Goal: Transaction & Acquisition: Purchase product/service

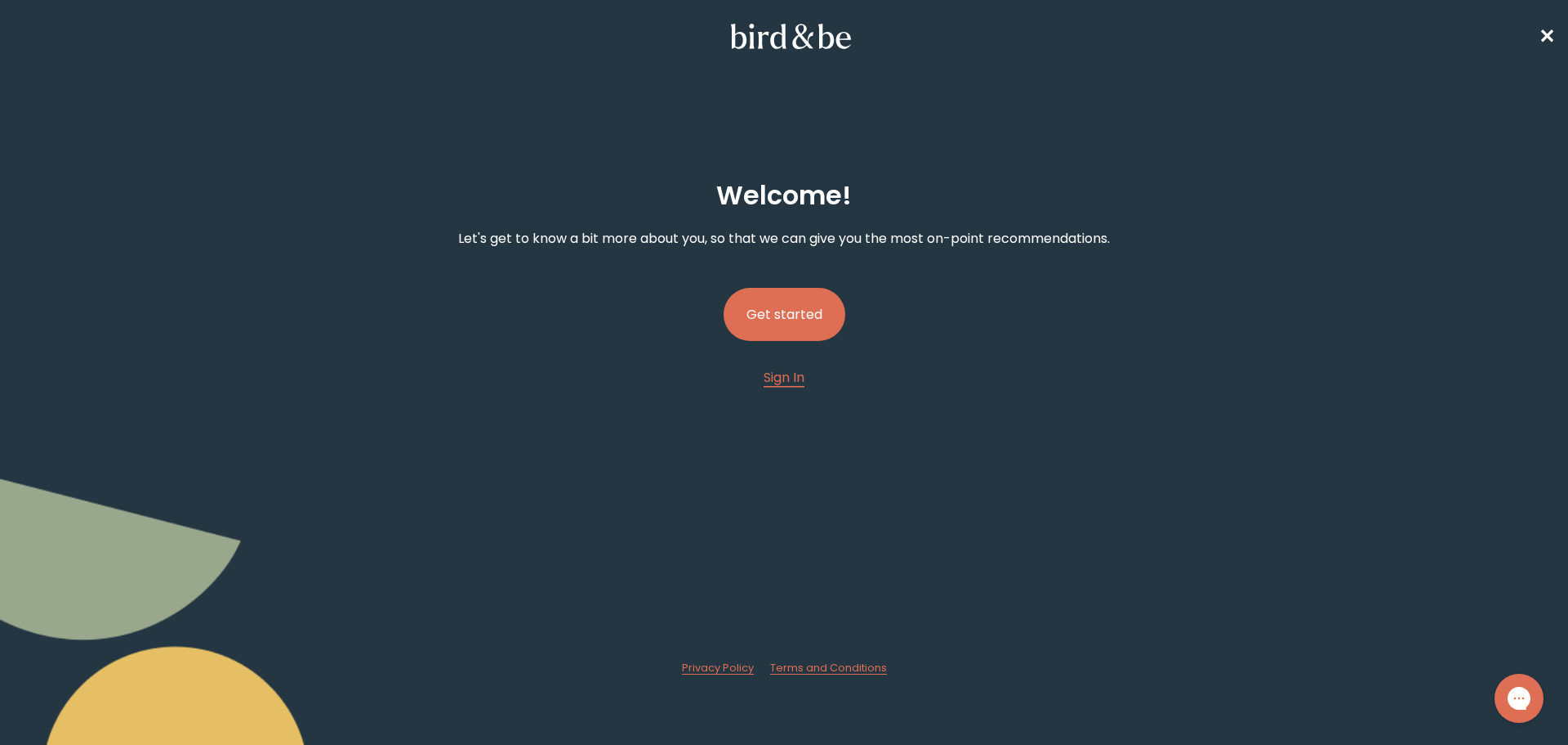
click at [793, 314] on button "Get started" at bounding box center [784, 314] width 122 height 54
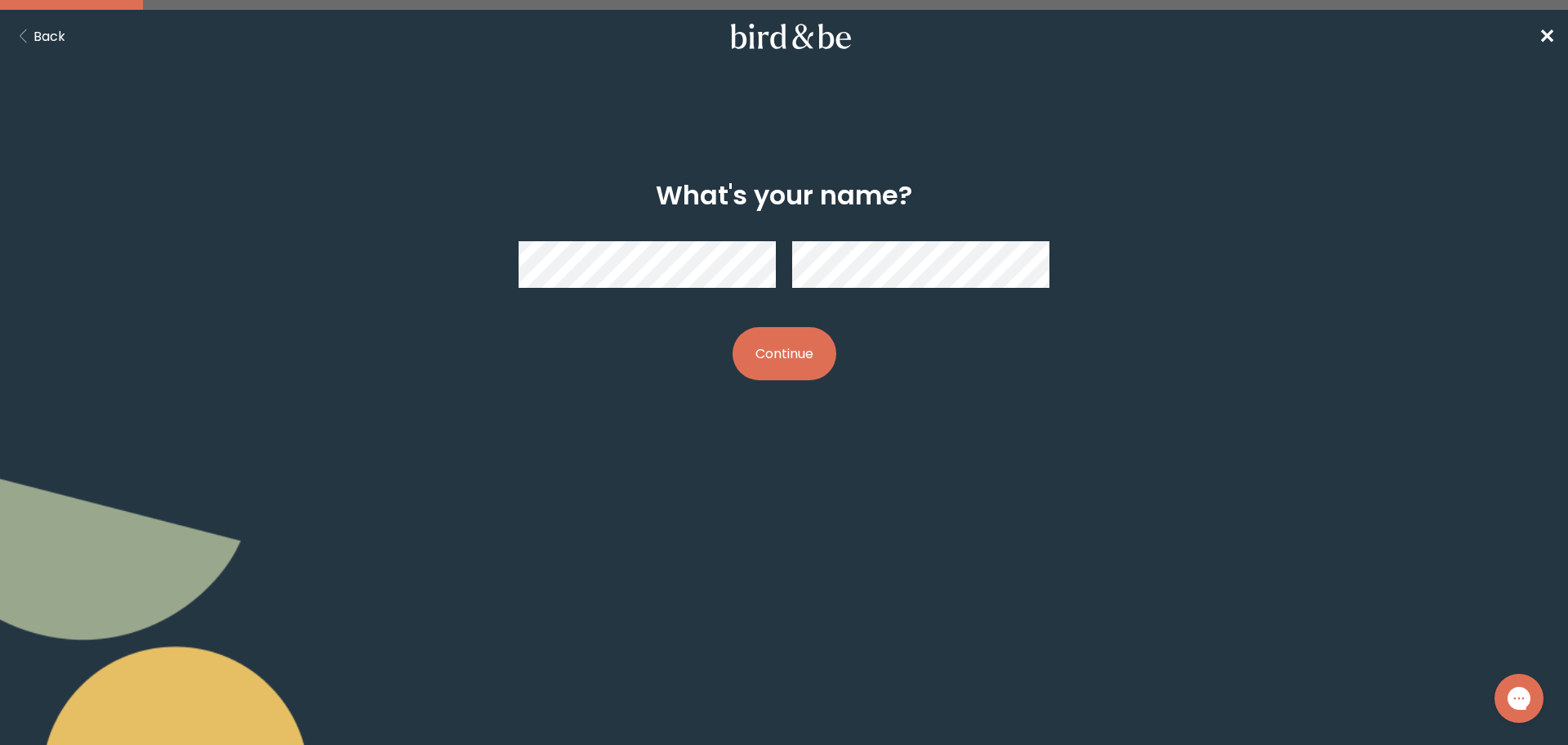
click at [733, 327] on button "Continue" at bounding box center [784, 354] width 104 height 54
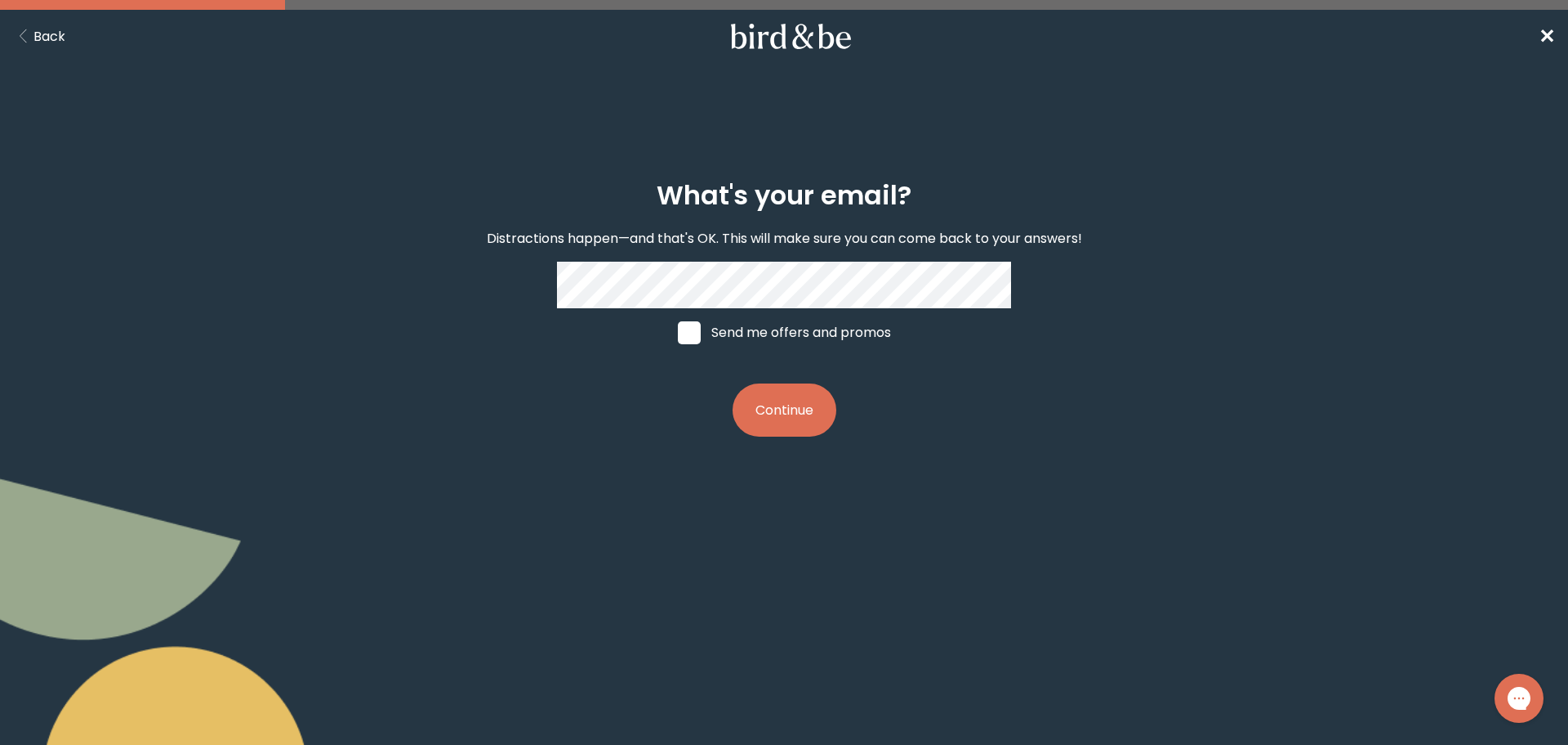
click at [691, 334] on span at bounding box center [689, 332] width 22 height 22
click at [678, 333] on input "Send me offers and promos" at bounding box center [677, 332] width 1 height 1
checkbox input "true"
click at [795, 415] on button "Continue" at bounding box center [784, 410] width 104 height 54
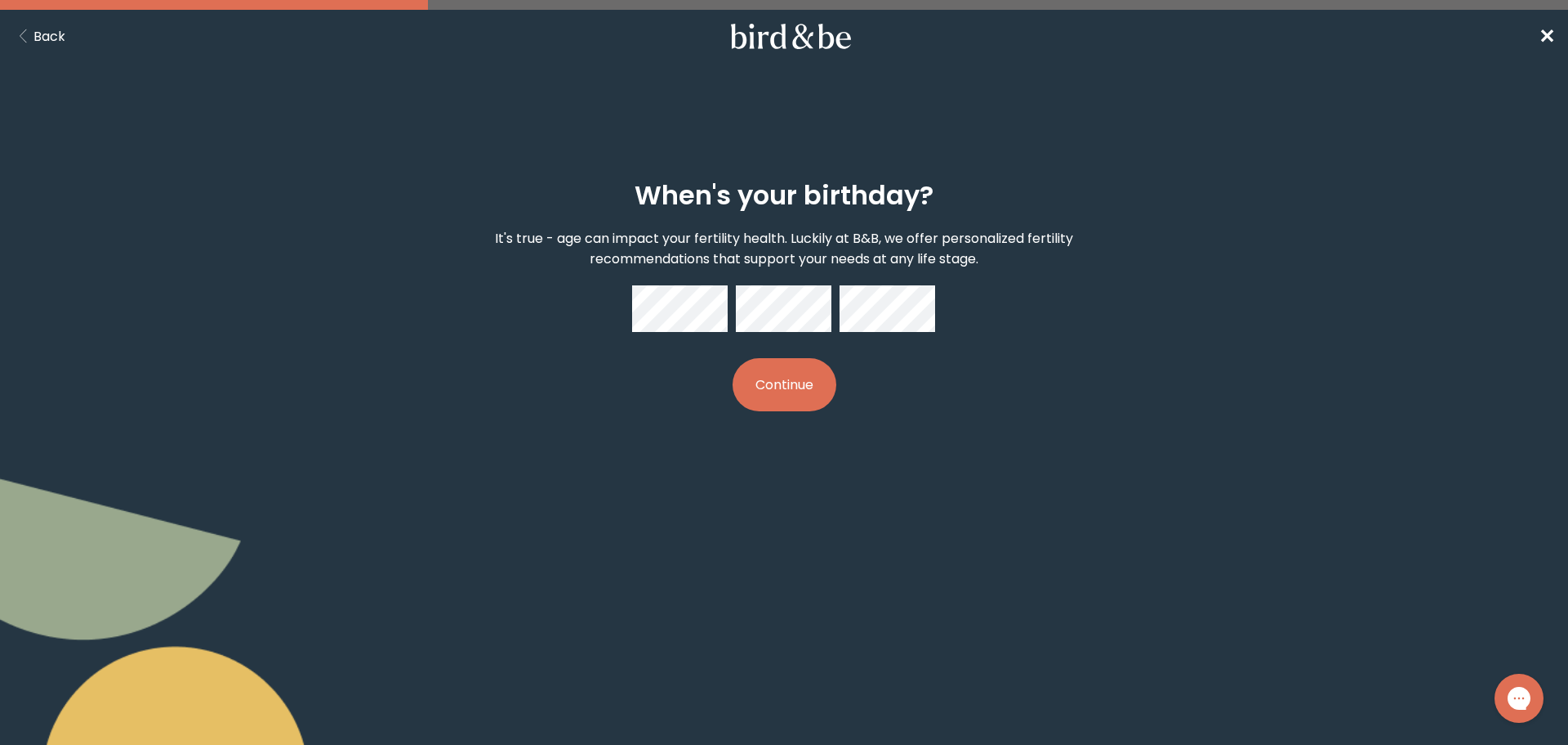
click at [784, 387] on button "Continue" at bounding box center [784, 385] width 104 height 54
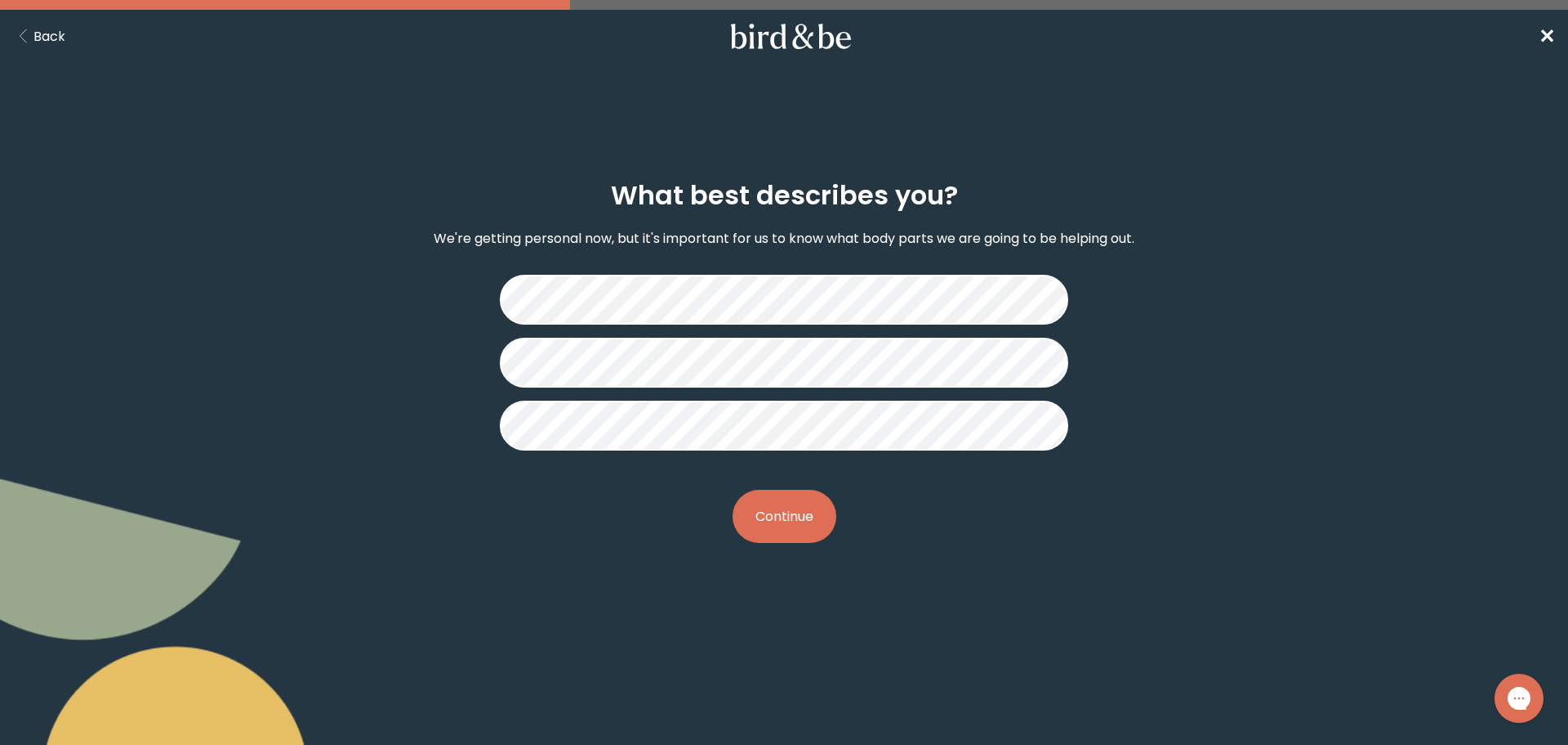
click at [798, 521] on button "Continue" at bounding box center [784, 516] width 104 height 54
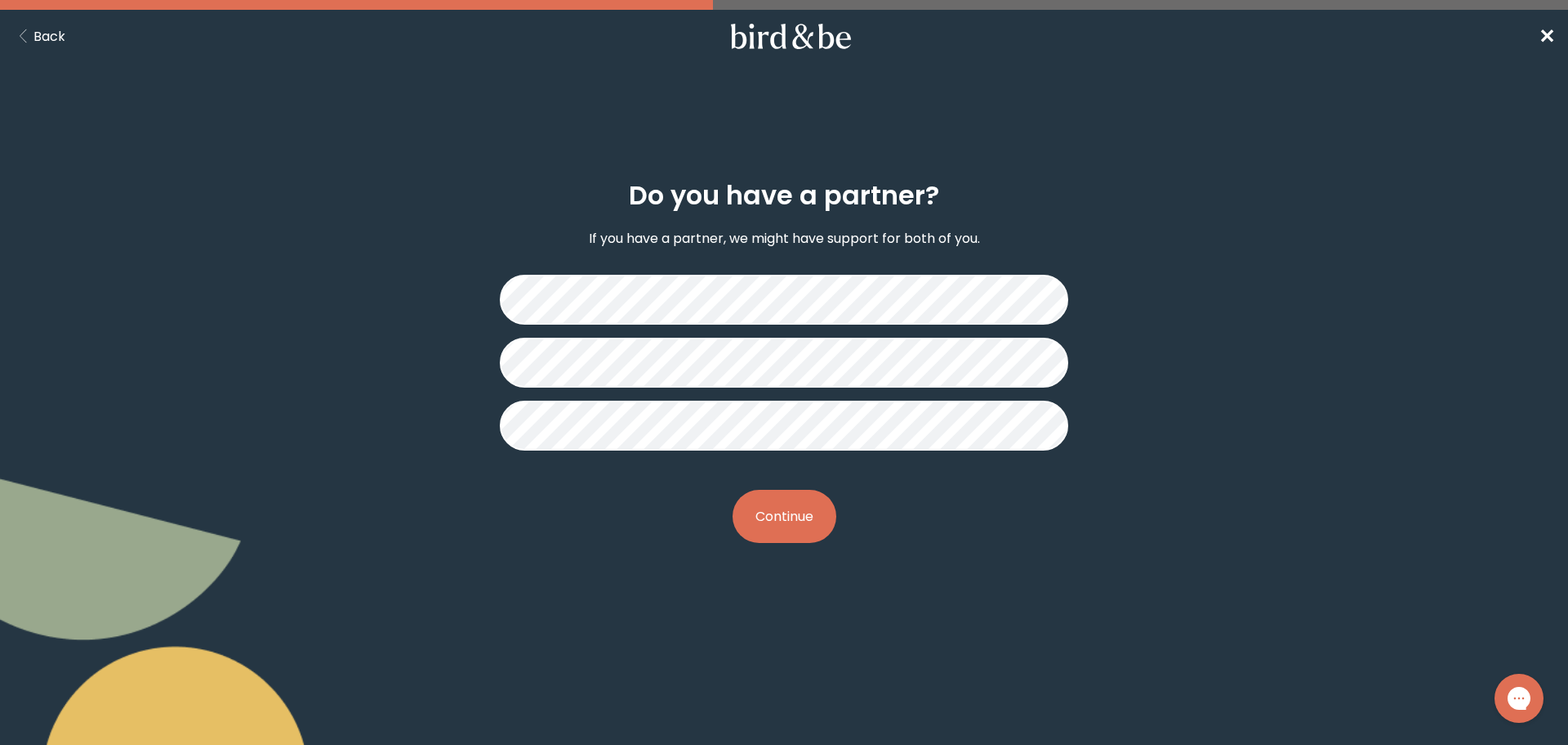
click at [799, 519] on button "Continue" at bounding box center [784, 516] width 104 height 54
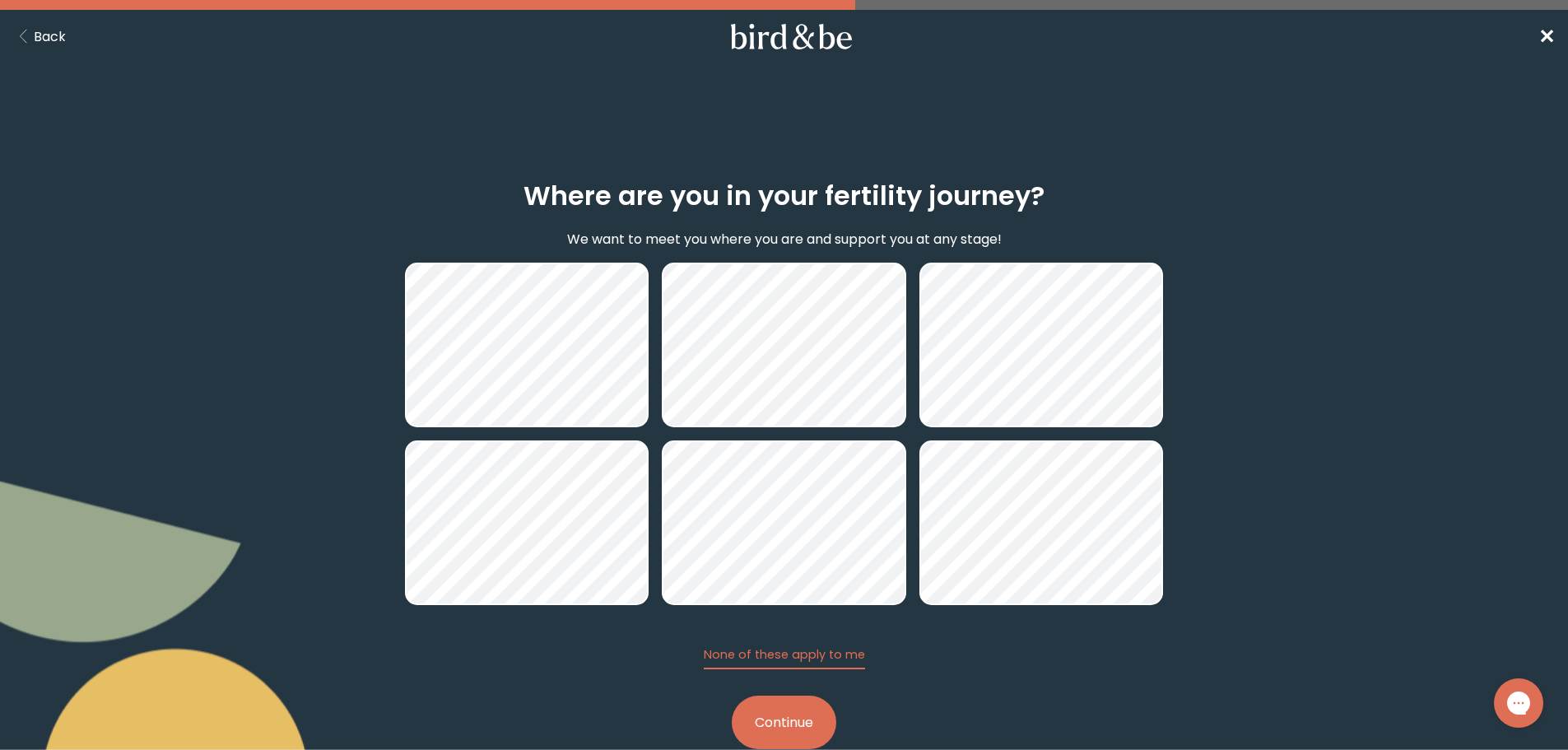
click at [796, 725] on button "Continue" at bounding box center [784, 722] width 105 height 54
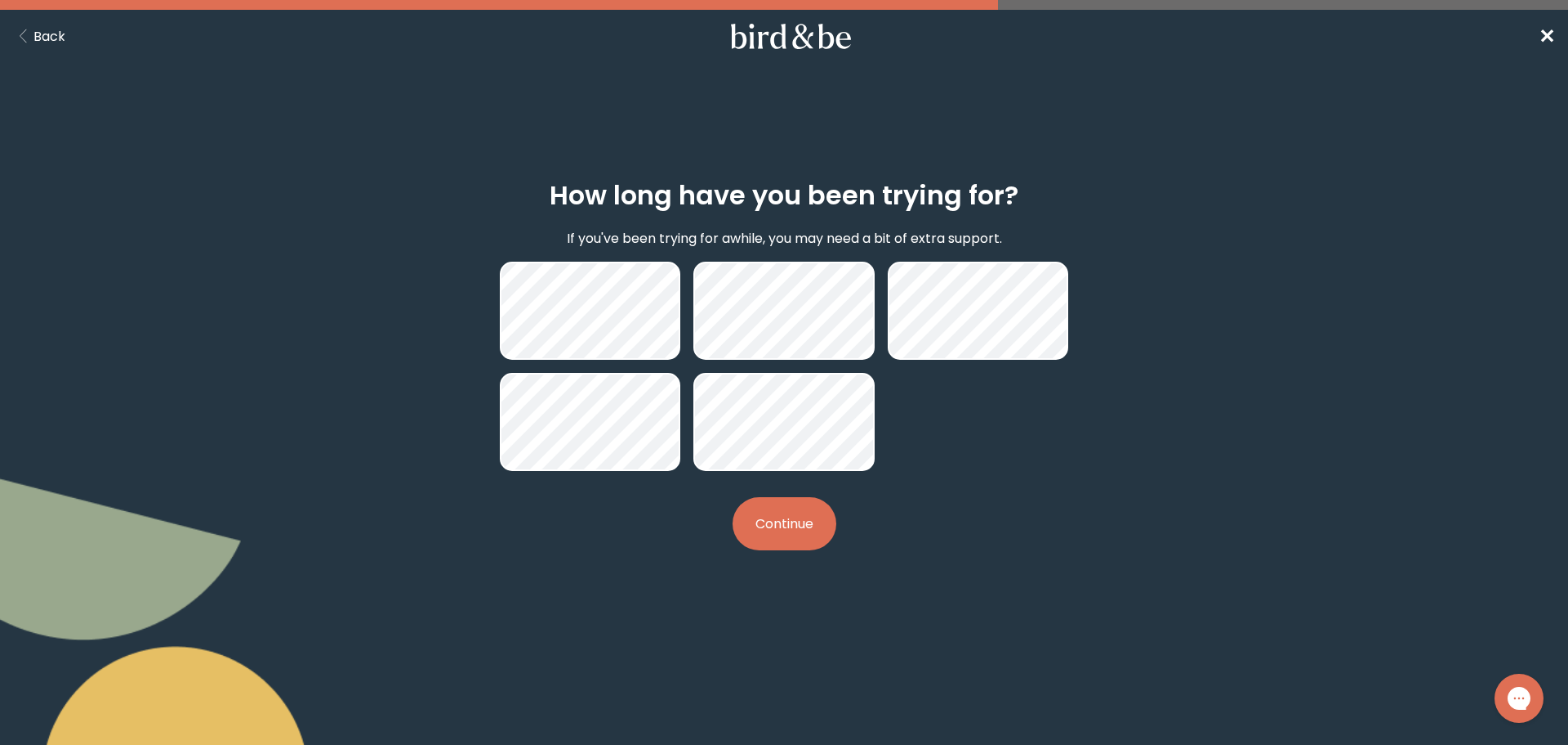
click at [792, 534] on button "Continue" at bounding box center [784, 523] width 104 height 54
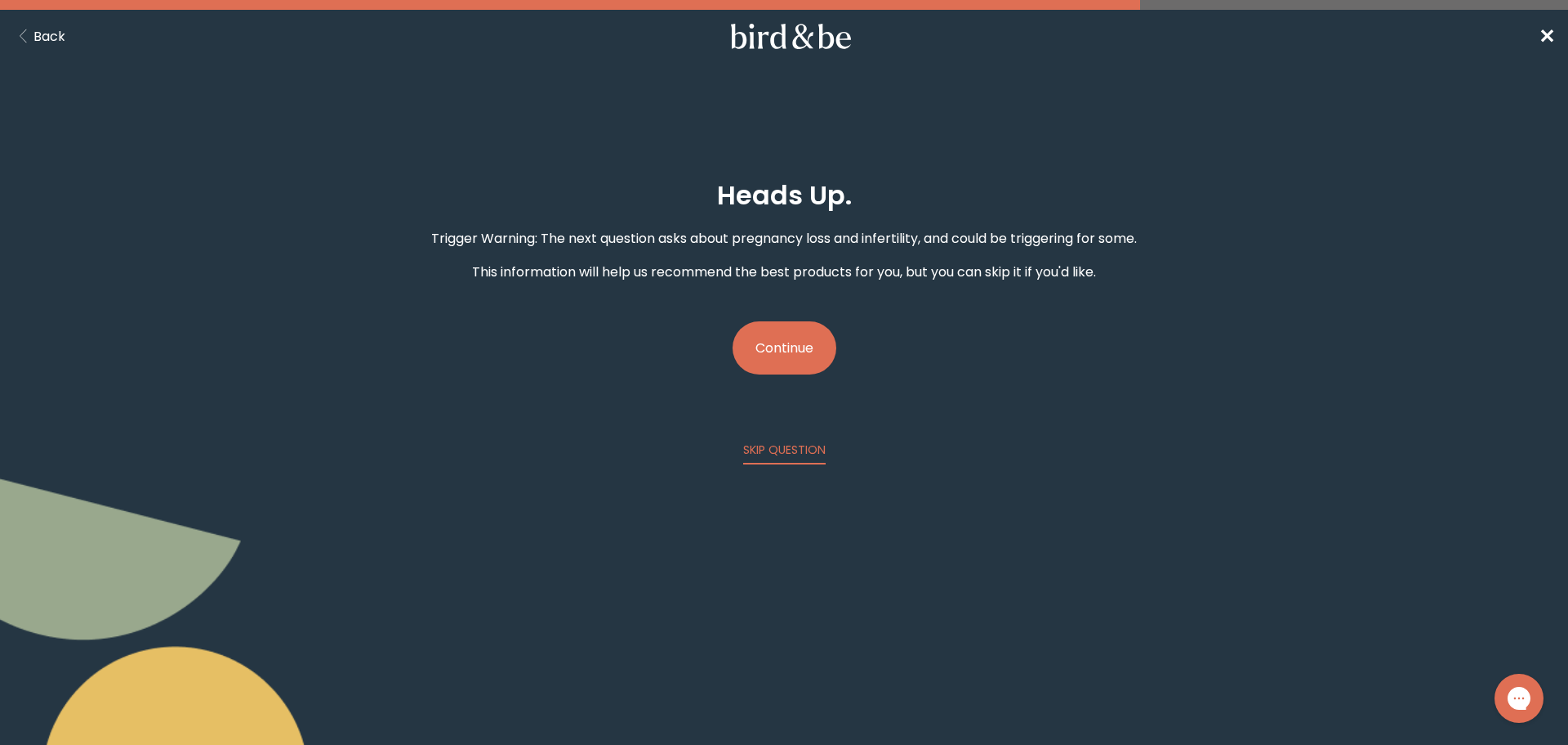
click at [802, 358] on button "Continue" at bounding box center [784, 348] width 104 height 54
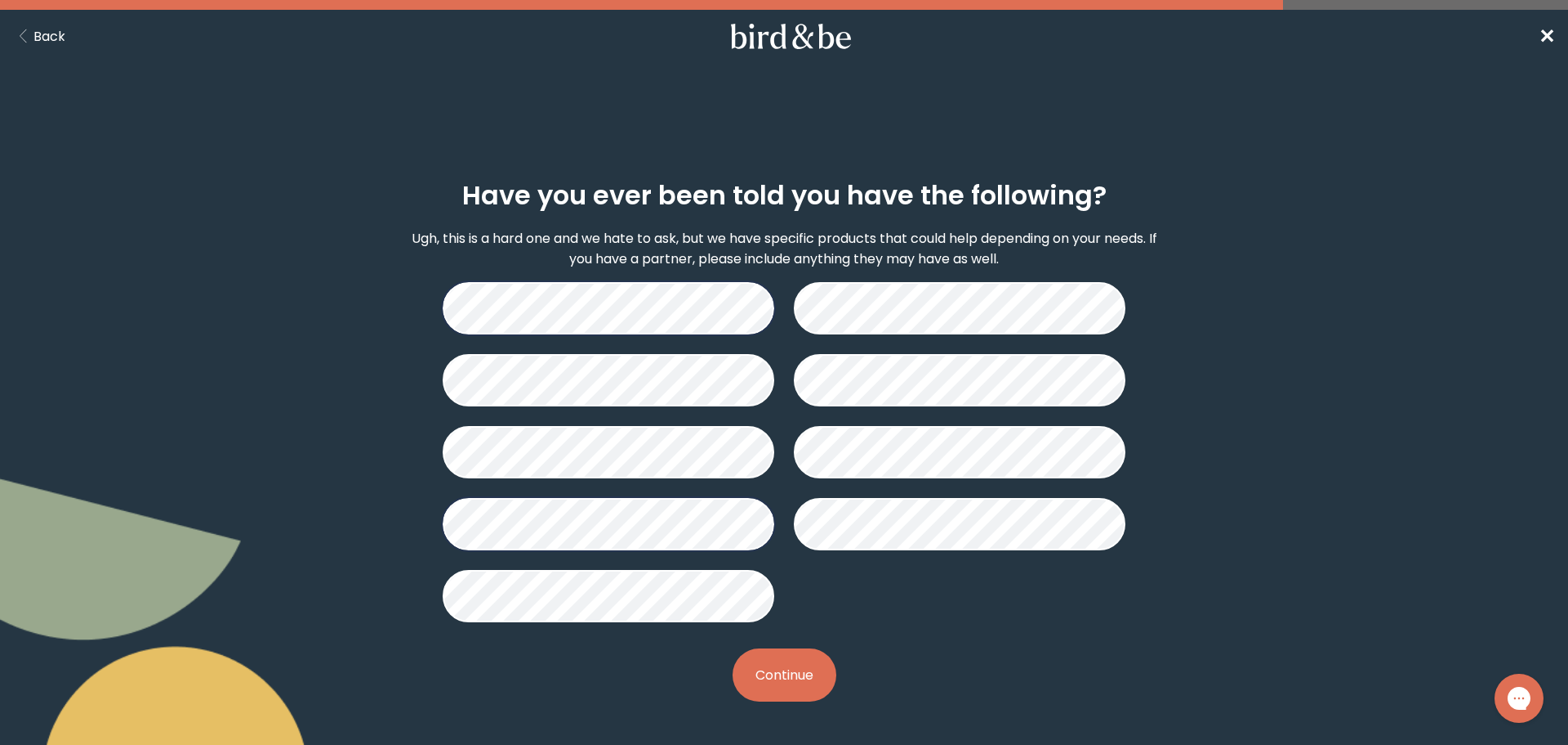
click at [794, 653] on button "Continue" at bounding box center [784, 675] width 104 height 54
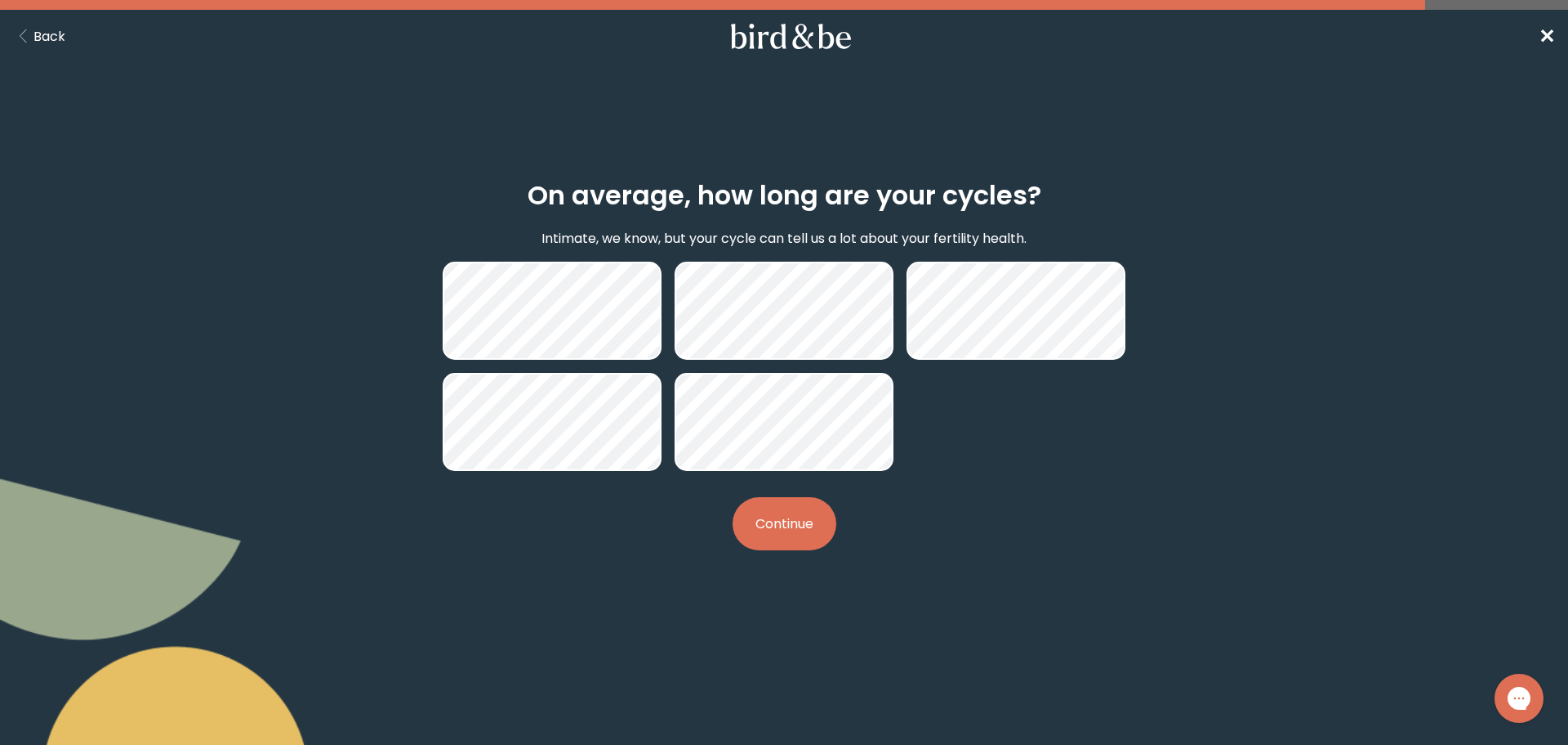
click at [779, 526] on button "Continue" at bounding box center [784, 523] width 104 height 54
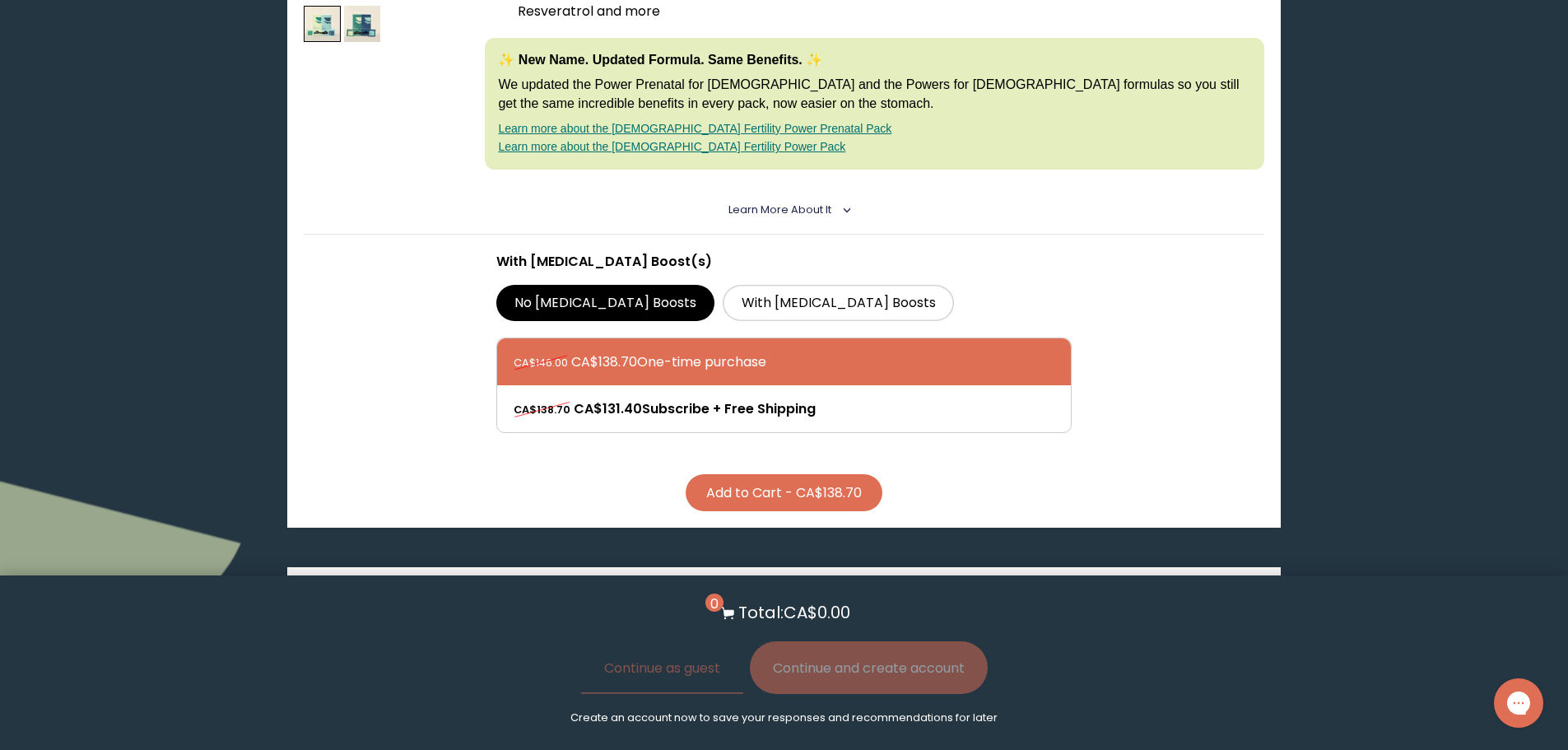
scroll to position [412, 0]
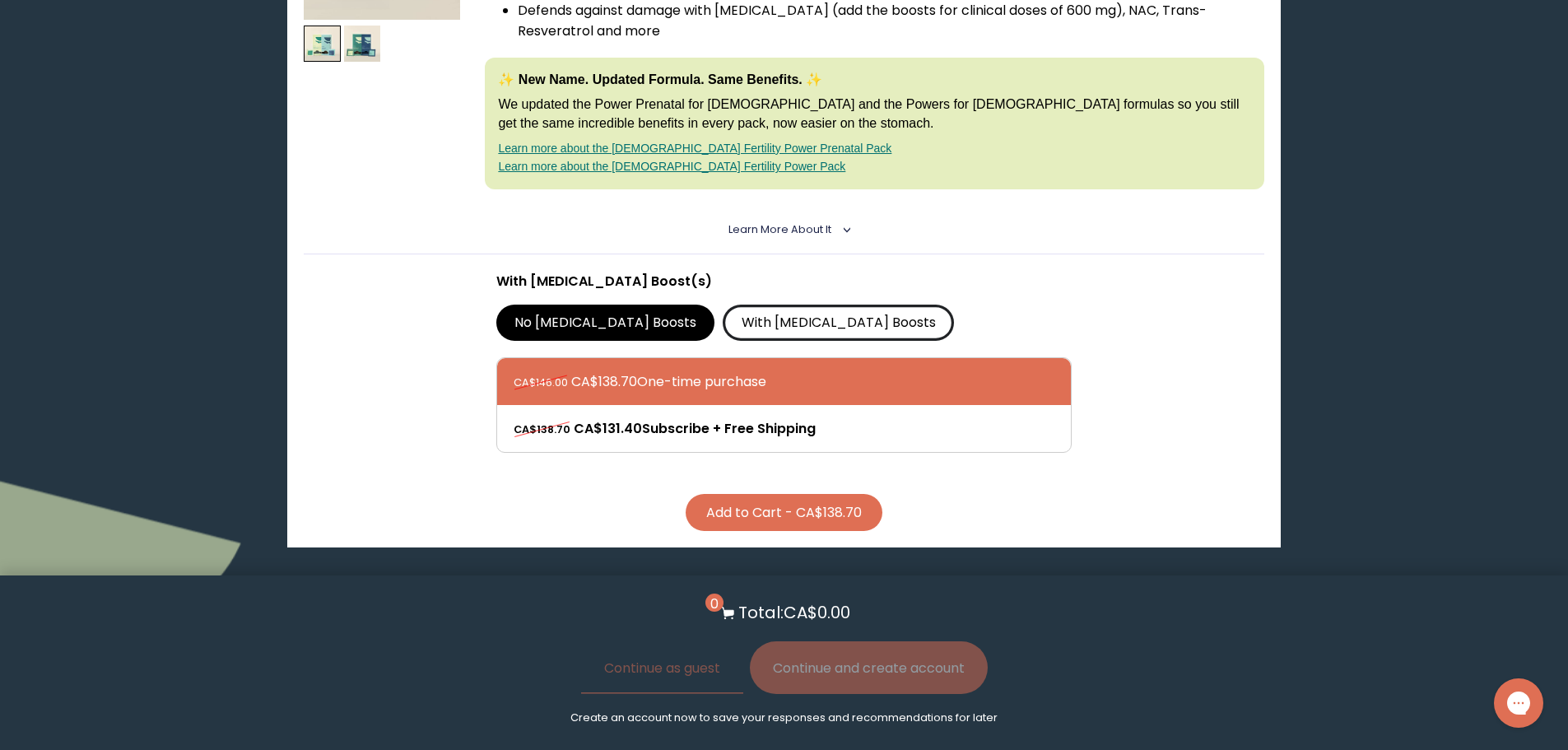
click at [760, 330] on label "With [MEDICAL_DATA] Boosts" at bounding box center [838, 323] width 231 height 36
click at [0, 0] on input "With [MEDICAL_DATA] Boosts" at bounding box center [0, 0] width 0 height 0
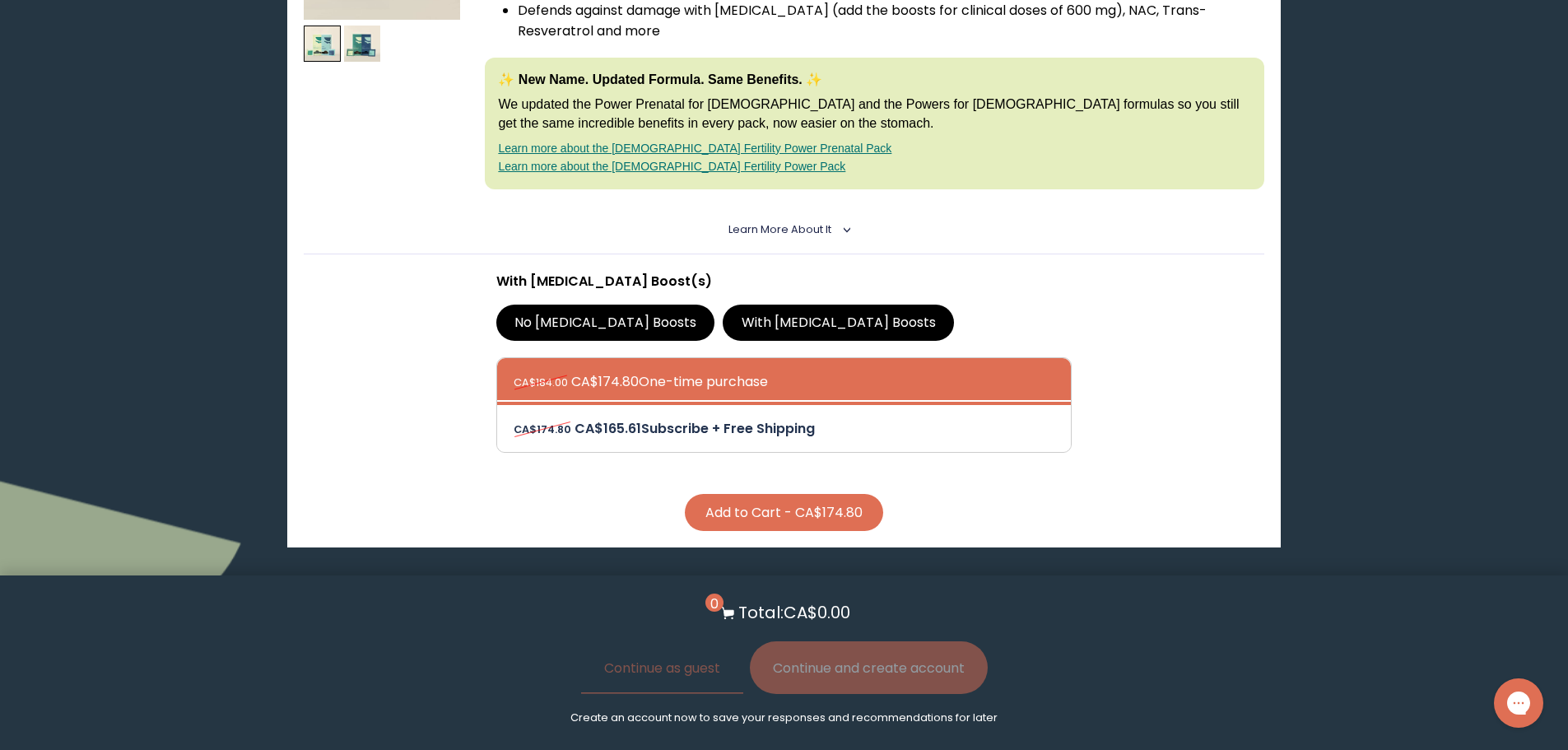
click at [730, 432] on div at bounding box center [801, 428] width 575 height 47
click at [514, 418] on input "CA$174.80 CA$165.61 Subscribe + Free Shipping" at bounding box center [513, 418] width 1 height 1
radio input "true"
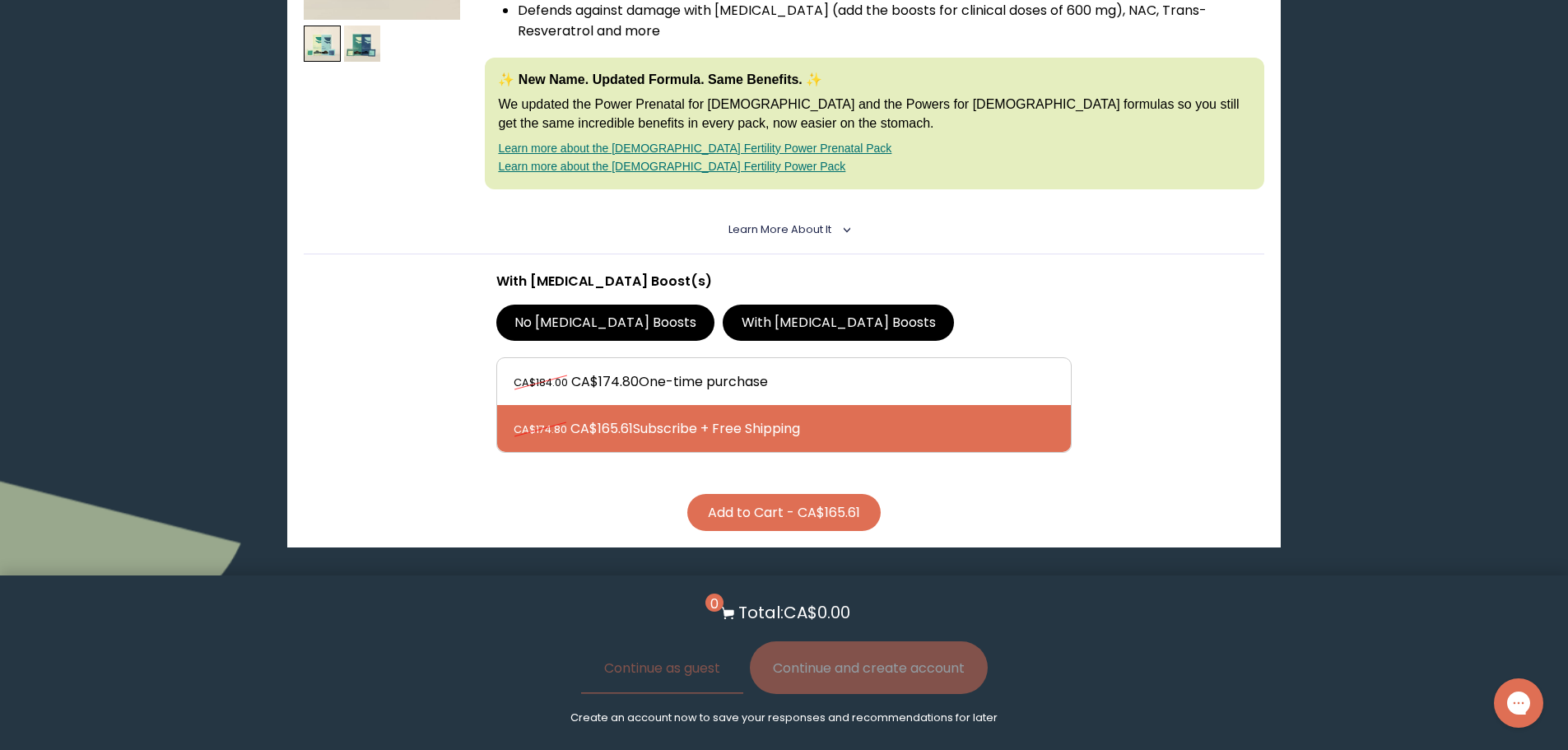
click at [813, 515] on button "Add to Cart - CA$165.61" at bounding box center [784, 513] width 193 height 37
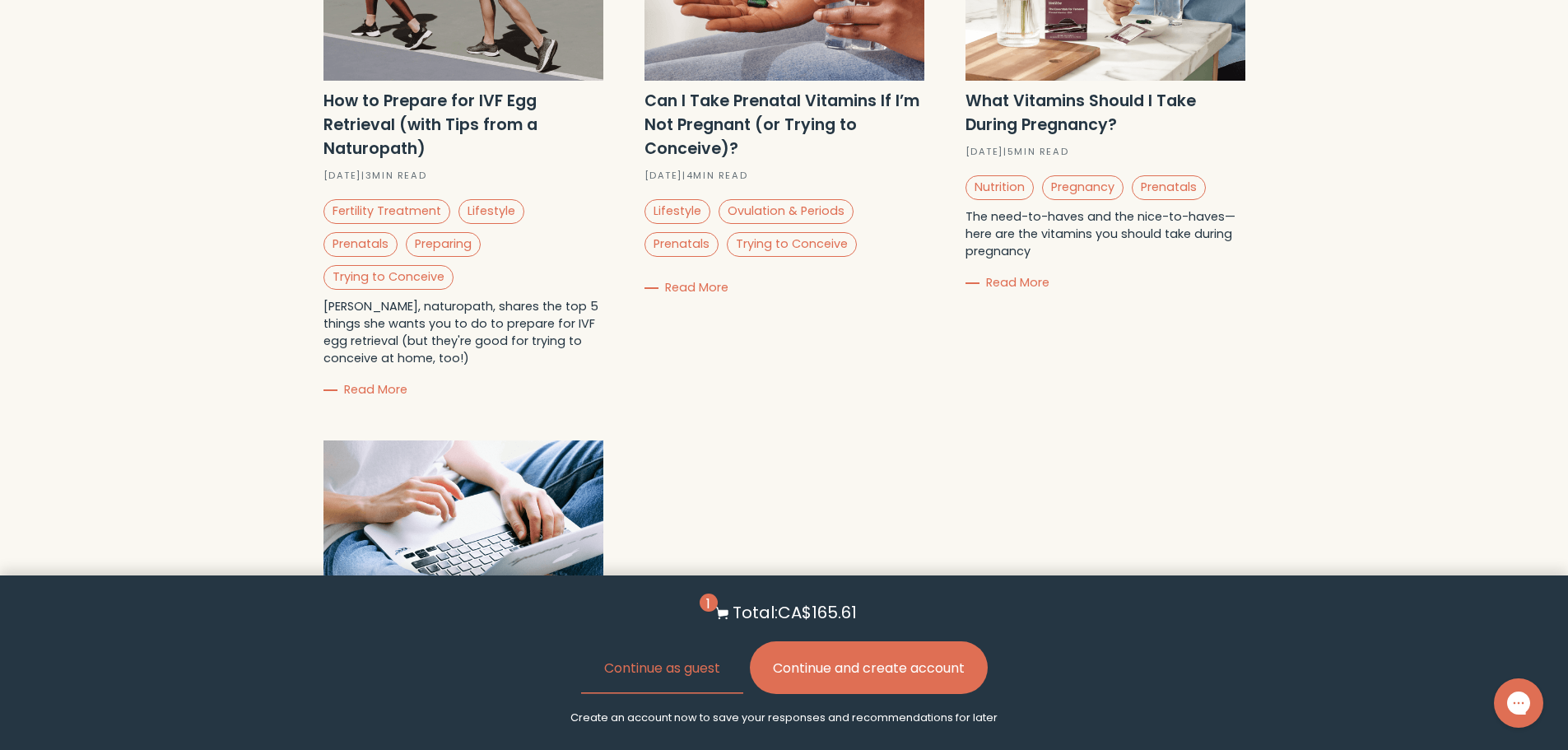
scroll to position [5183, 0]
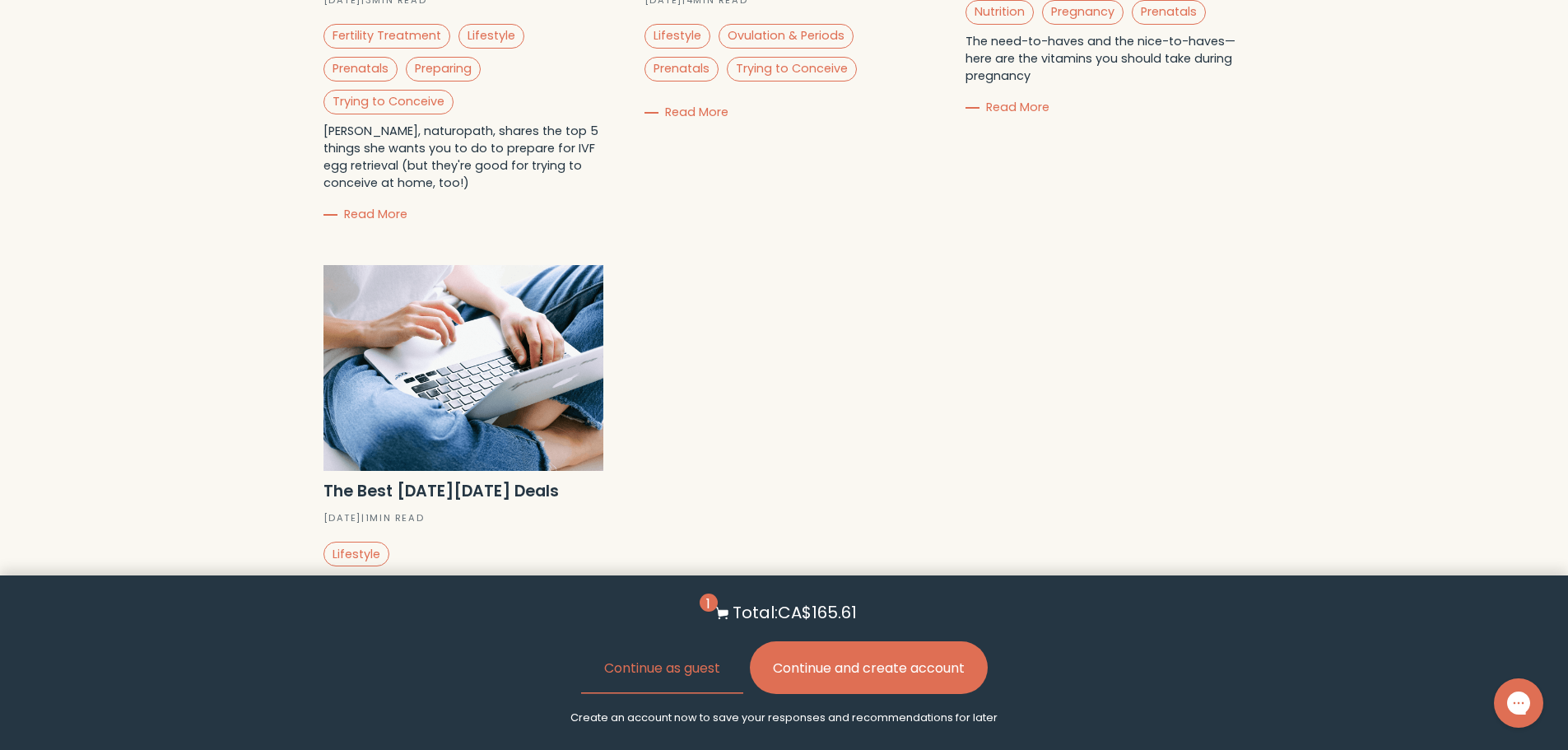
click at [862, 682] on button "Continue and create account" at bounding box center [869, 668] width 238 height 53
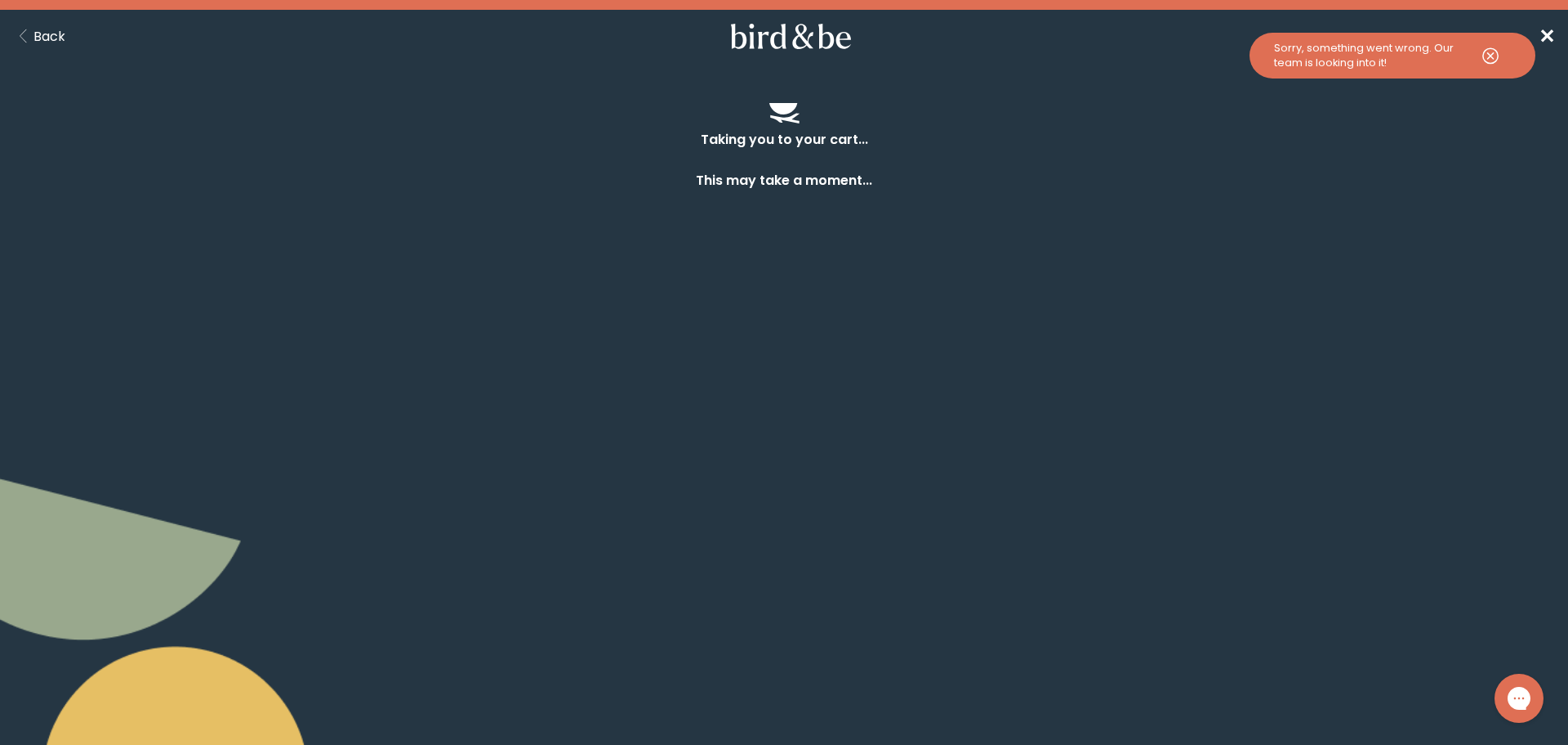
click at [1492, 55] on icon at bounding box center [1491, 56] width 41 height 22
